Goal: Find specific page/section: Find specific page/section

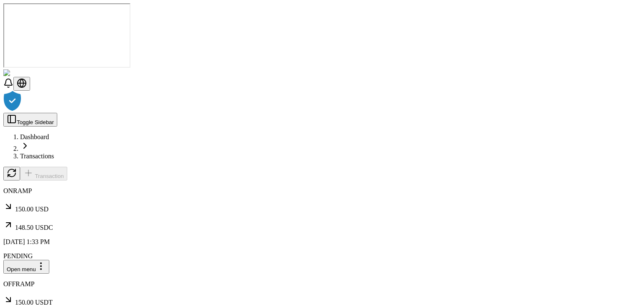
click at [532, 113] on div at bounding box center [320, 102] width 635 height 22
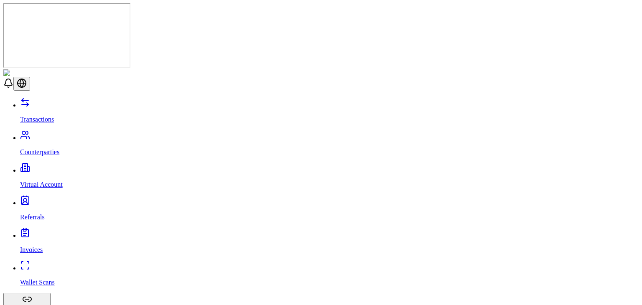
click at [51, 134] on link "Counterparties" at bounding box center [329, 145] width 618 height 22
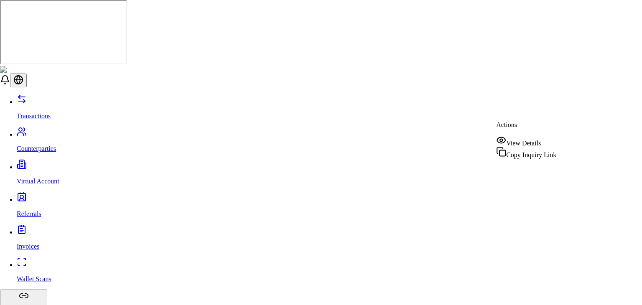
click at [522, 141] on span "View Details" at bounding box center [523, 143] width 35 height 7
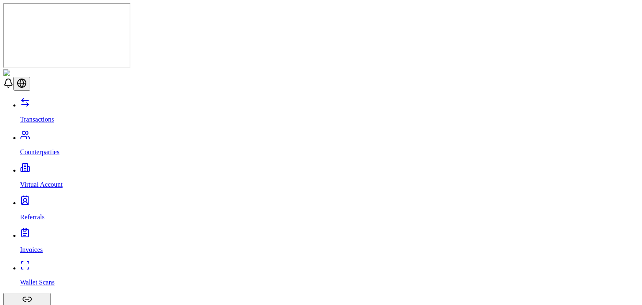
scroll to position [57, 0]
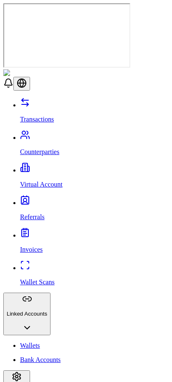
scroll to position [104, 0]
